Goal: Task Accomplishment & Management: Complete application form

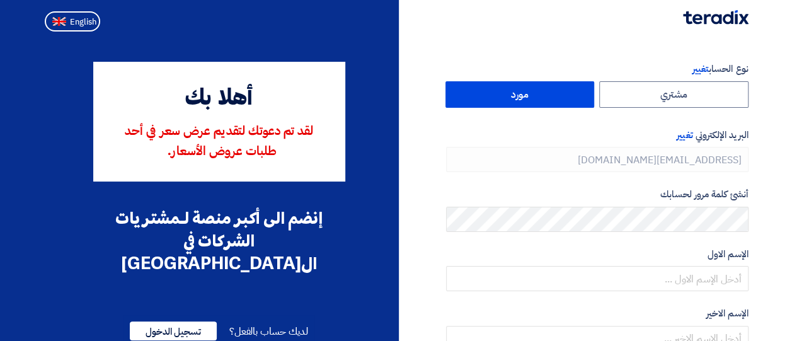
type input "[PHONE_NUMBER]"
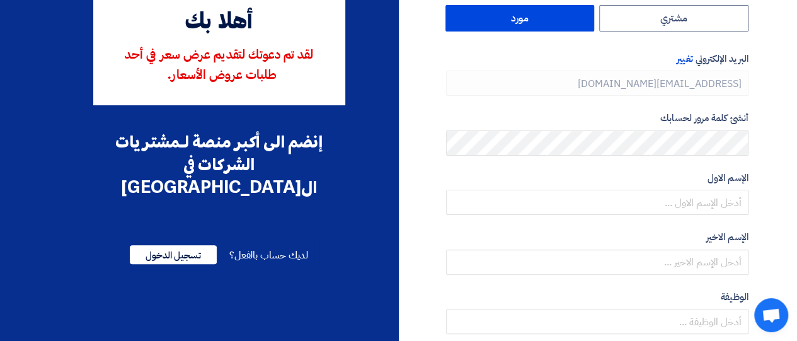
scroll to position [59, 0]
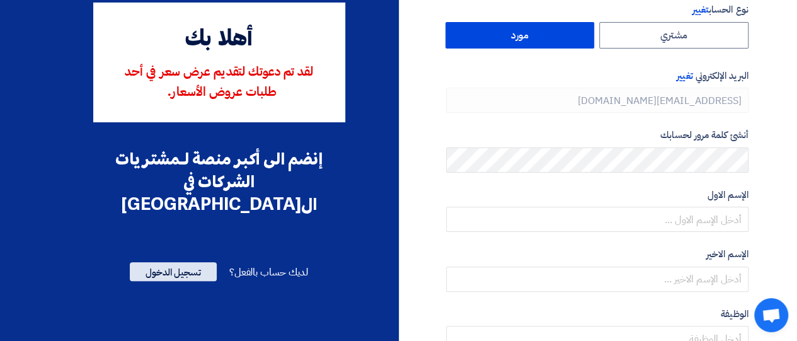
click at [180, 262] on span "تسجيل الدخول" at bounding box center [173, 271] width 87 height 19
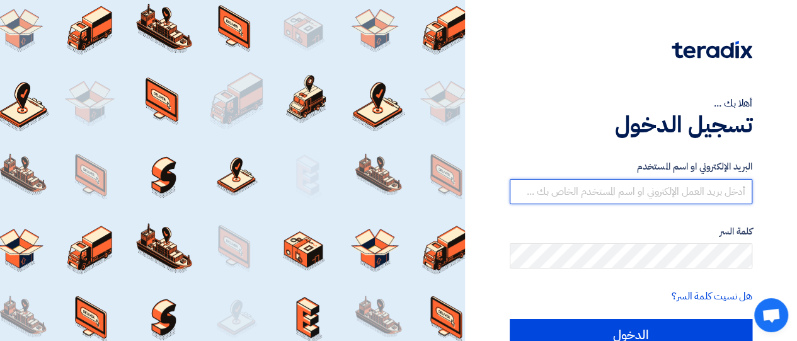
click at [540, 199] on input "text" at bounding box center [631, 191] width 243 height 25
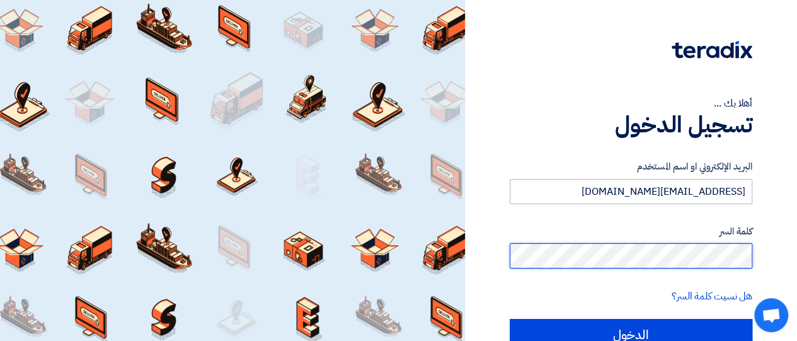
click at [510, 319] on input "الدخول" at bounding box center [631, 335] width 243 height 32
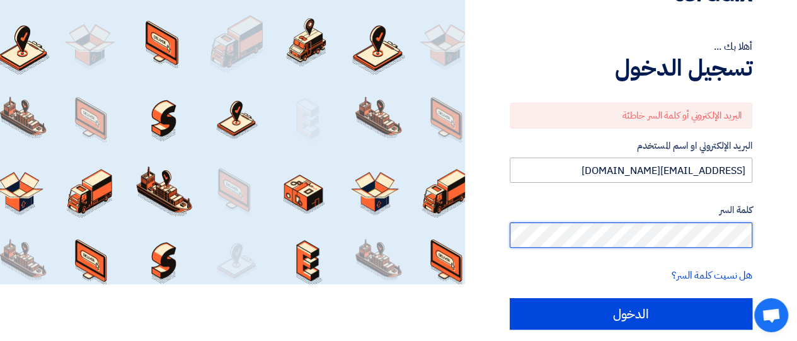
scroll to position [57, 0]
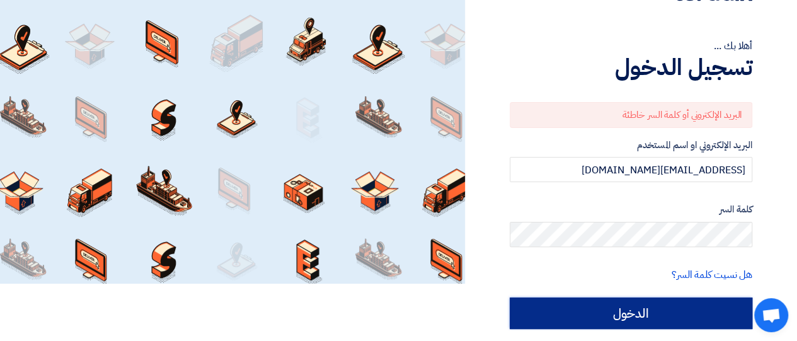
click at [598, 313] on input "الدخول" at bounding box center [631, 313] width 243 height 32
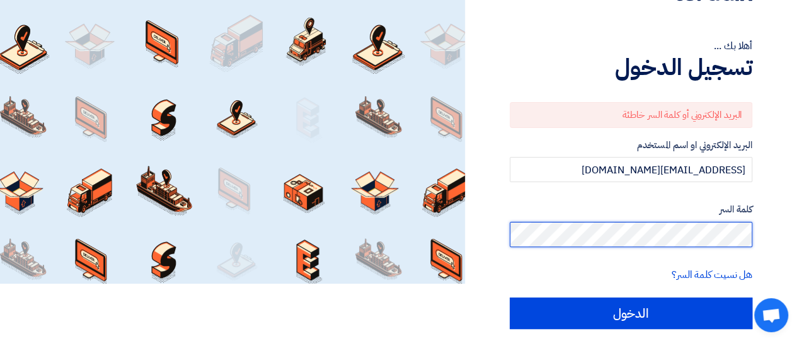
click at [510, 297] on input "الدخول" at bounding box center [631, 313] width 243 height 32
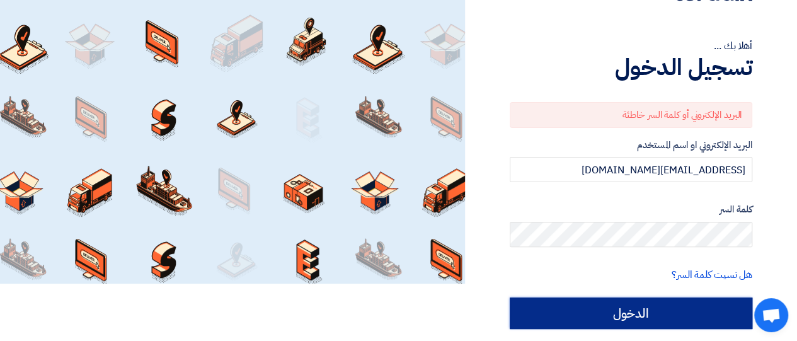
click at [647, 315] on input "الدخول" at bounding box center [631, 313] width 243 height 32
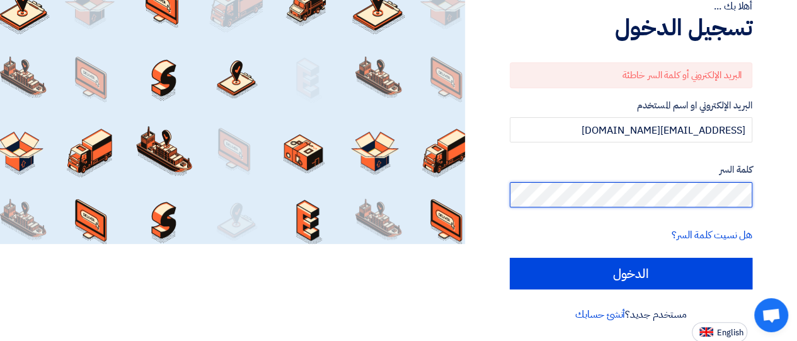
click at [510, 258] on input "الدخول" at bounding box center [631, 274] width 243 height 32
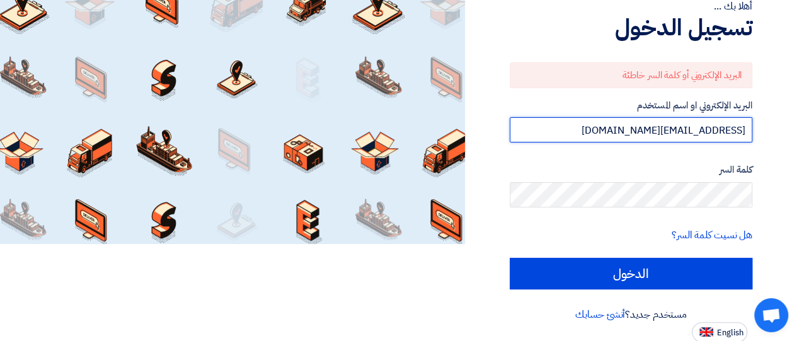
click at [688, 127] on input "[EMAIL_ADDRESS][DOMAIN_NAME]" at bounding box center [631, 129] width 243 height 25
type input "[EMAIL_ADDRESS][DOMAIN_NAME]"
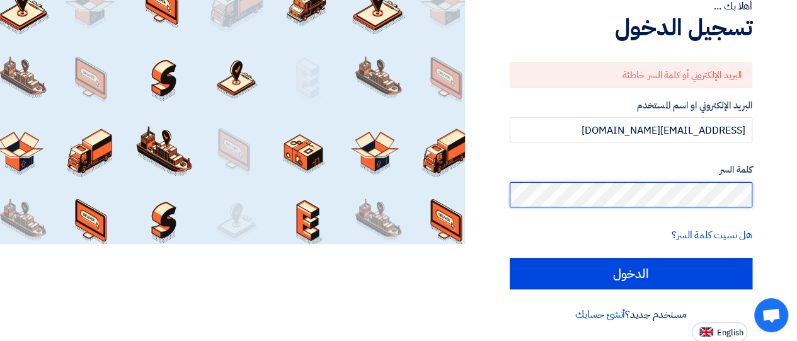
click at [510, 258] on input "الدخول" at bounding box center [631, 274] width 243 height 32
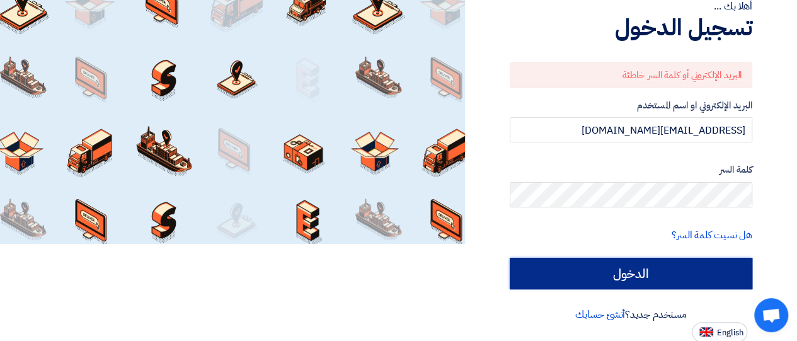
click at [652, 282] on input "الدخول" at bounding box center [631, 274] width 243 height 32
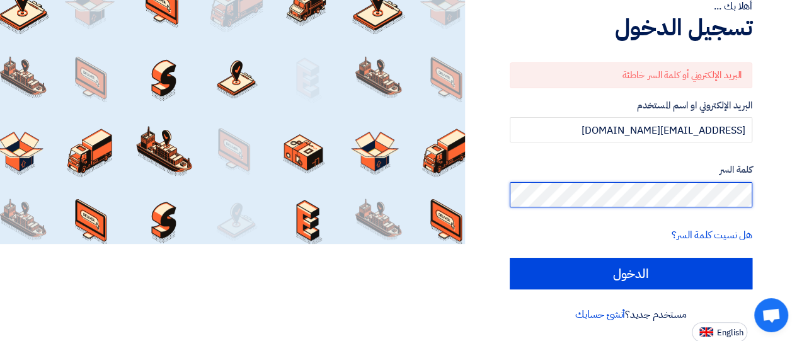
click at [760, 196] on div "أهلا بك ... تسجيل الدخول البريد الإلكتروني أو كلمة السر خاطئة البريد الإلكتروني…" at bounding box center [631, 122] width 313 height 439
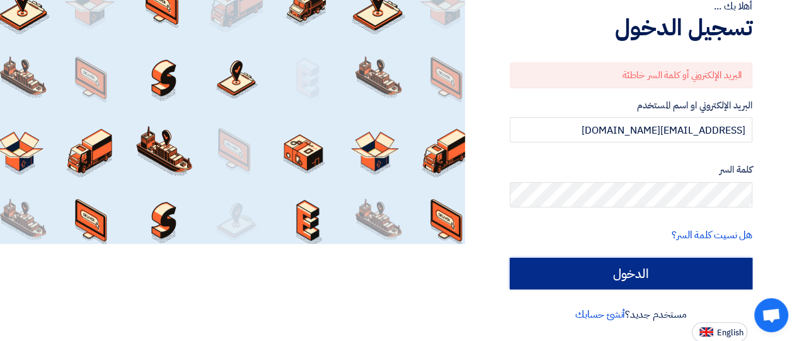
click at [697, 269] on input "الدخول" at bounding box center [631, 274] width 243 height 32
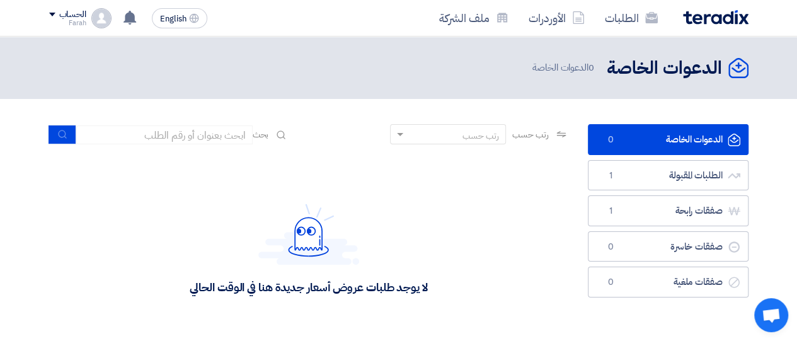
click at [463, 200] on div "لا يوجد طلبات عروض أسعار جديدة هنا في الوقت الحالي" at bounding box center [309, 248] width 520 height 189
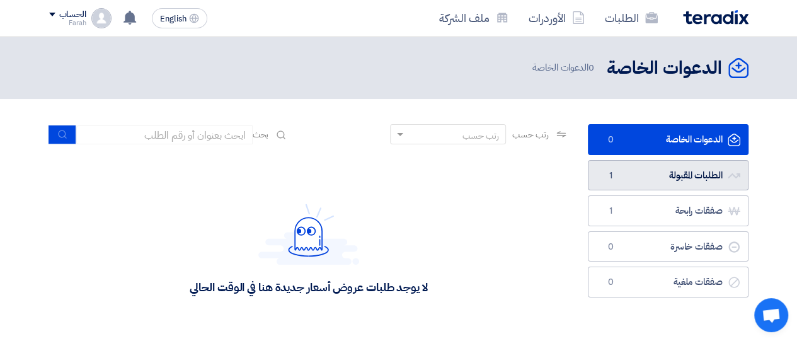
click at [688, 178] on link "الطلبات المقبولة الطلبات المقبولة 1" at bounding box center [668, 175] width 161 height 31
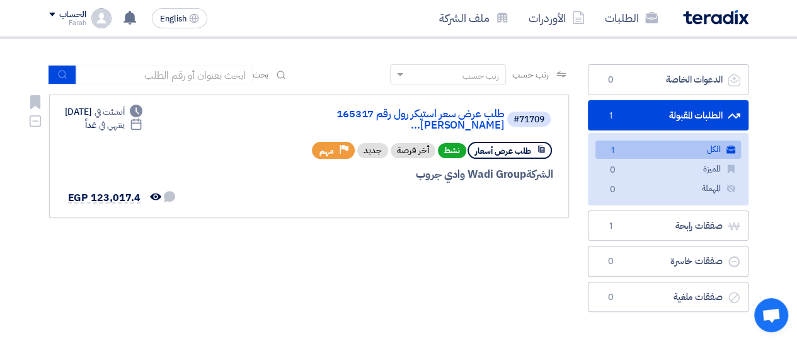
scroll to position [54, 0]
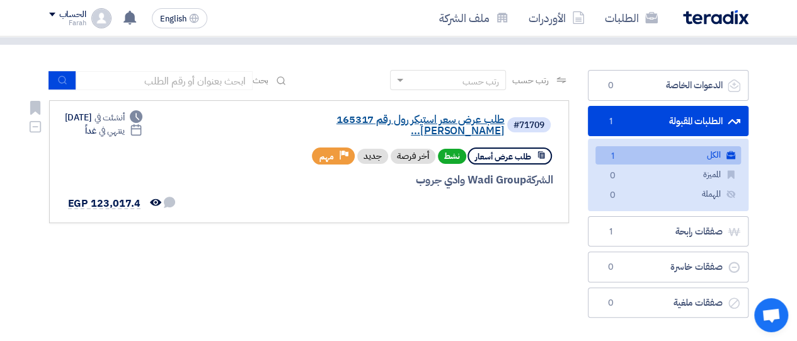
click at [370, 119] on link "طلب عرض سعر استيكر رول رقم 165317 [PERSON_NAME]..." at bounding box center [379, 125] width 252 height 23
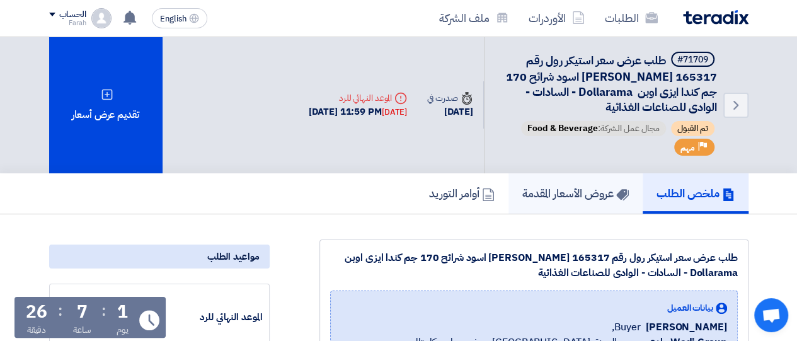
click at [598, 202] on link "عروض الأسعار المقدمة" at bounding box center [576, 193] width 134 height 40
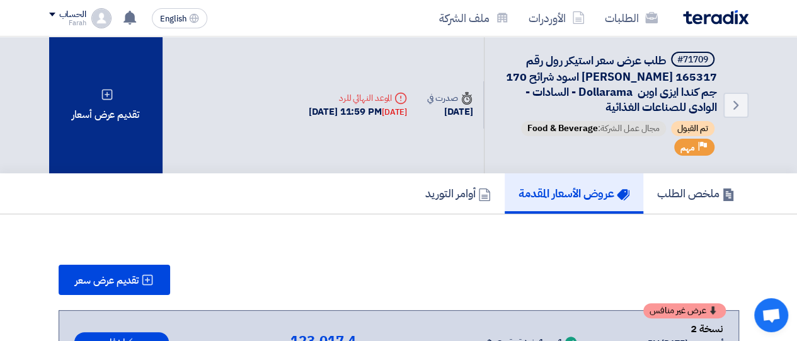
click at [112, 82] on div "تقديم عرض أسعار" at bounding box center [105, 105] width 113 height 137
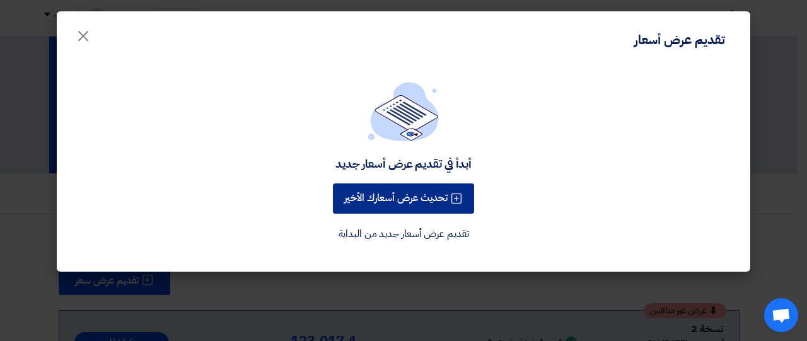
click at [420, 196] on button "تحديث عرض أسعارك الأخير" at bounding box center [403, 198] width 141 height 30
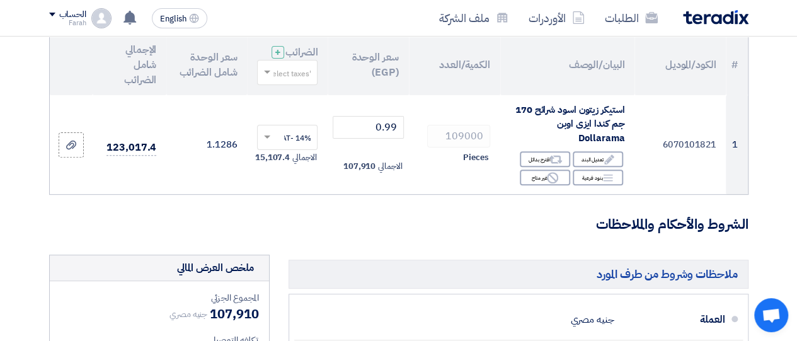
scroll to position [151, 0]
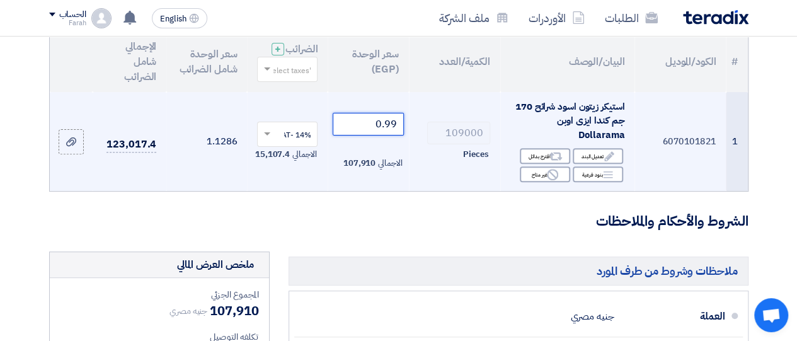
click at [367, 134] on input "0.99" at bounding box center [368, 124] width 71 height 23
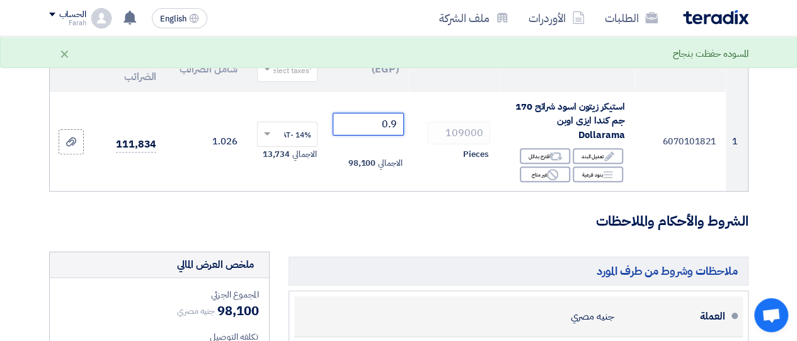
type input "0.9"
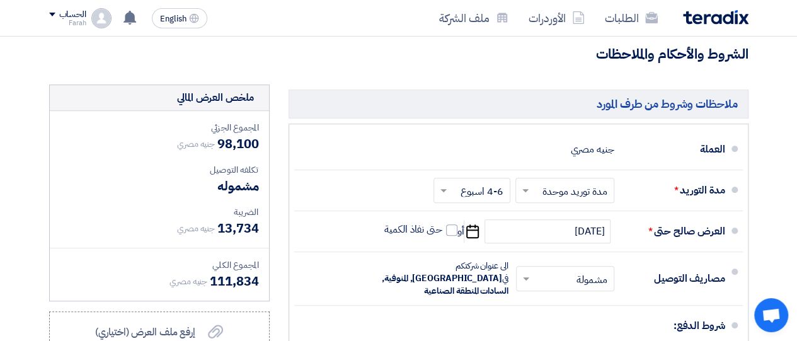
scroll to position [335, 0]
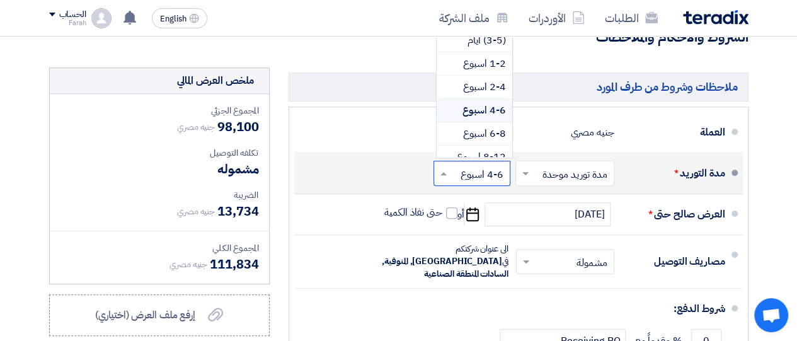
click at [452, 180] on input "text" at bounding box center [469, 174] width 71 height 18
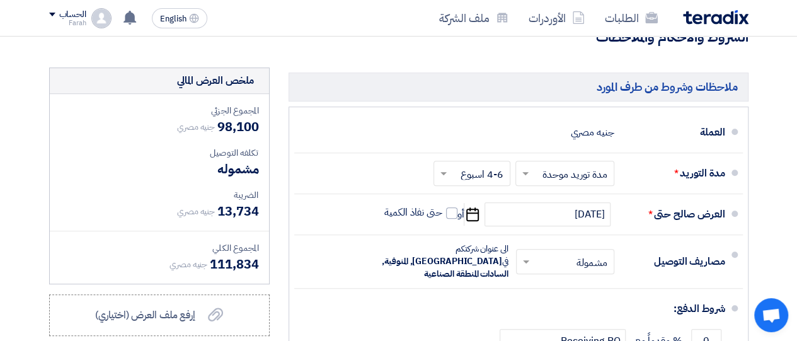
click at [410, 60] on form "تفاصيل الطلب # الكود/الموديل البيان/الوصف الكمية/العدد سعر الوحدة (EGP) الضرائب…" at bounding box center [399, 138] width 700 height 662
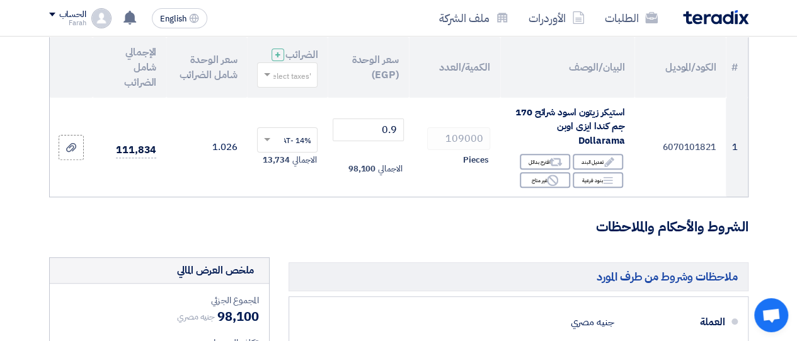
scroll to position [0, 0]
